Goal: Task Accomplishment & Management: Manage account settings

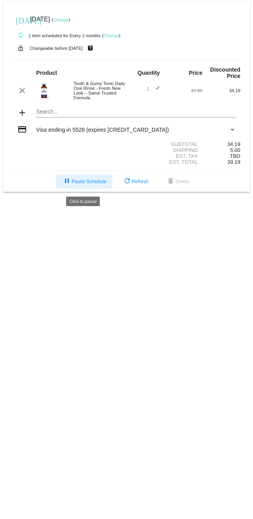
click at [83, 184] on span "pause Pause Schedule" at bounding box center [84, 182] width 44 height 6
click at [110, 35] on link "Change" at bounding box center [110, 35] width 15 height 5
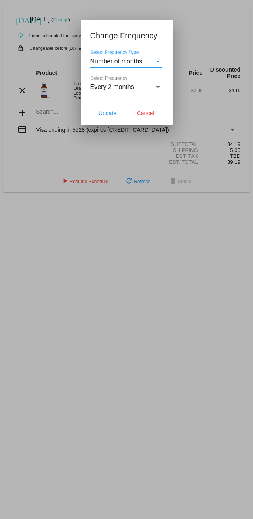
click at [157, 61] on div "Select Frequency Type" at bounding box center [158, 62] width 4 height 2
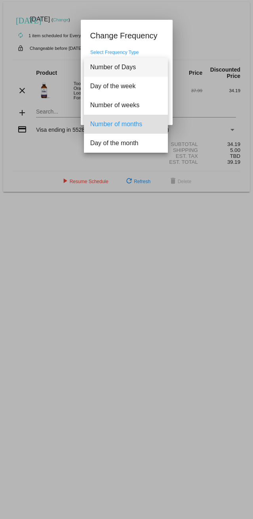
click at [157, 61] on span "Number of Days" at bounding box center [125, 67] width 71 height 19
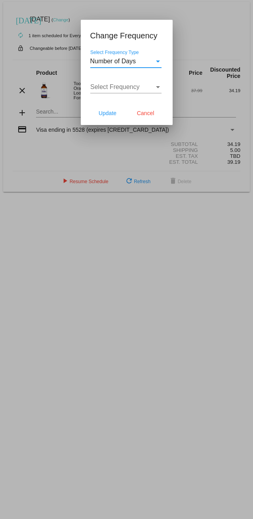
click at [157, 61] on div "Select Frequency Type" at bounding box center [158, 62] width 4 height 2
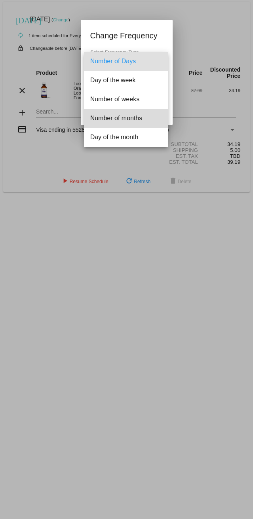
click at [126, 121] on span "Number of months" at bounding box center [125, 118] width 71 height 19
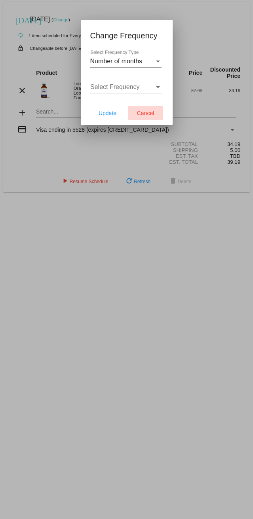
click at [146, 108] on button "Cancel" at bounding box center [145, 113] width 35 height 14
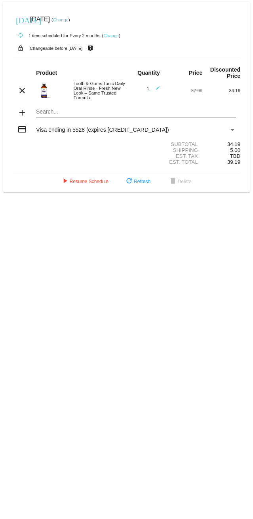
click at [68, 19] on link "Change" at bounding box center [60, 19] width 15 height 5
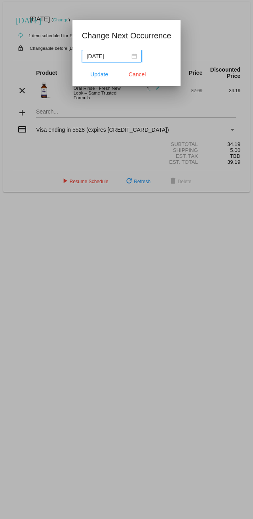
click at [106, 57] on input "[DATE]" at bounding box center [108, 56] width 43 height 9
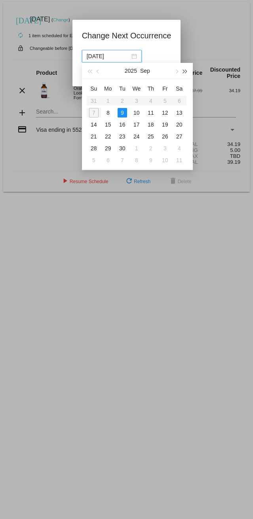
click at [183, 74] on button "button" at bounding box center [185, 71] width 9 height 16
click at [177, 72] on span "button" at bounding box center [176, 72] width 4 height 4
click at [165, 148] on div "30" at bounding box center [165, 149] width 10 height 10
type input "[DATE]"
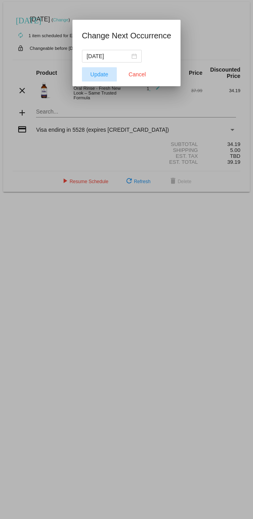
click at [95, 74] on span "Update" at bounding box center [99, 74] width 18 height 6
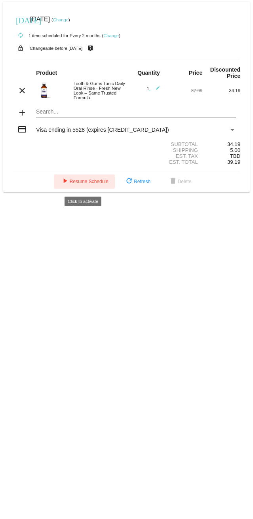
click at [63, 183] on mat-icon "play_arrow" at bounding box center [65, 182] width 10 height 10
